Goal: Task Accomplishment & Management: Manage account settings

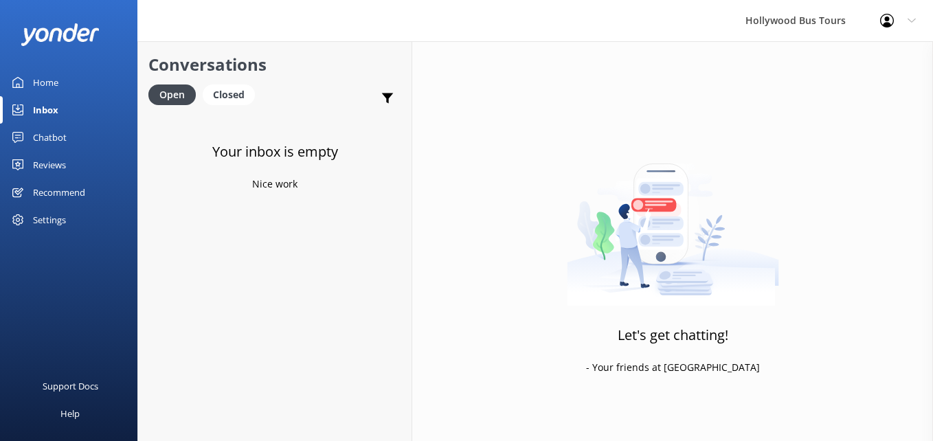
click at [39, 114] on div "Inbox" at bounding box center [45, 109] width 25 height 27
